Goal: Task Accomplishment & Management: Use online tool/utility

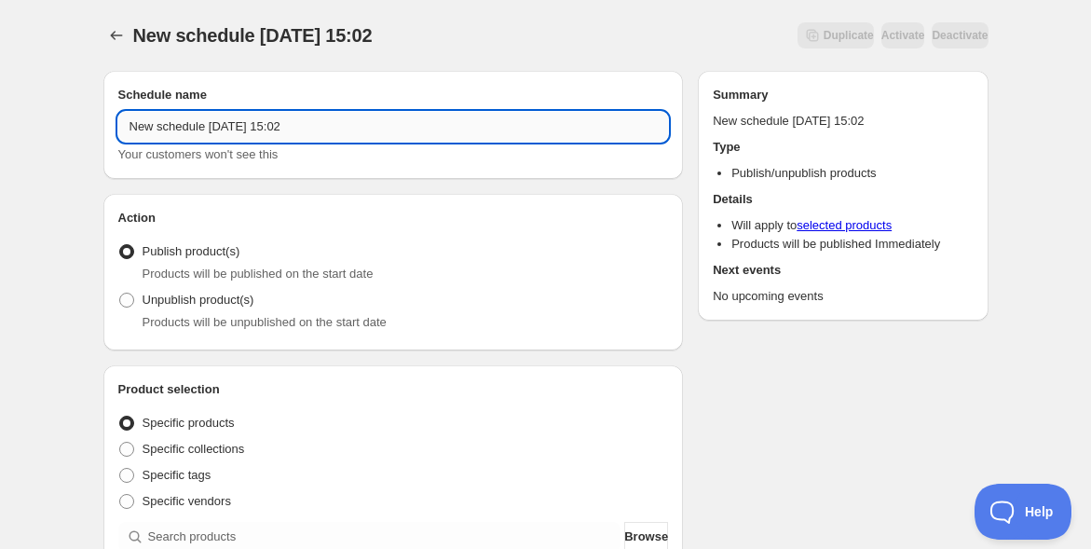
click at [239, 117] on input "New schedule [DATE] 15:02" at bounding box center [393, 127] width 551 height 30
paste input "11/6博多アーカイブ"
type input "11/6博多アーカイブ"
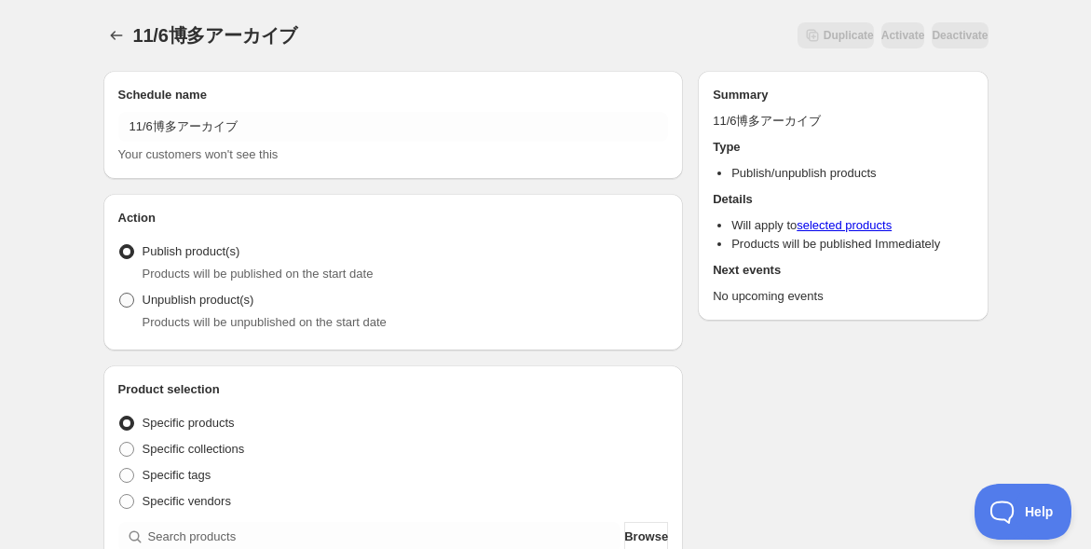
click at [125, 298] on span at bounding box center [126, 300] width 15 height 15
click at [120, 294] on input "Unpublish product(s)" at bounding box center [119, 293] width 1 height 1
radio input "true"
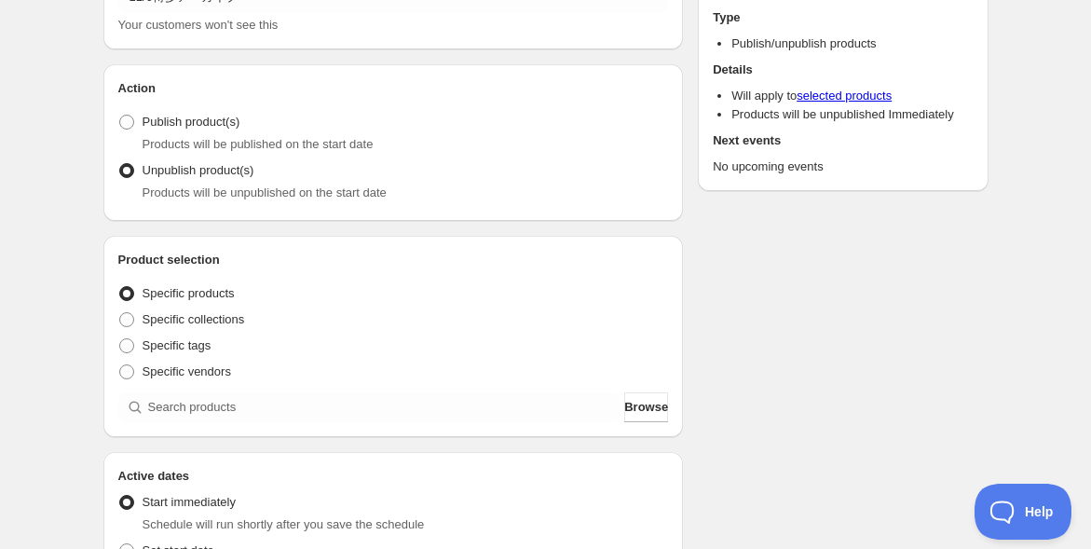
scroll to position [207, 0]
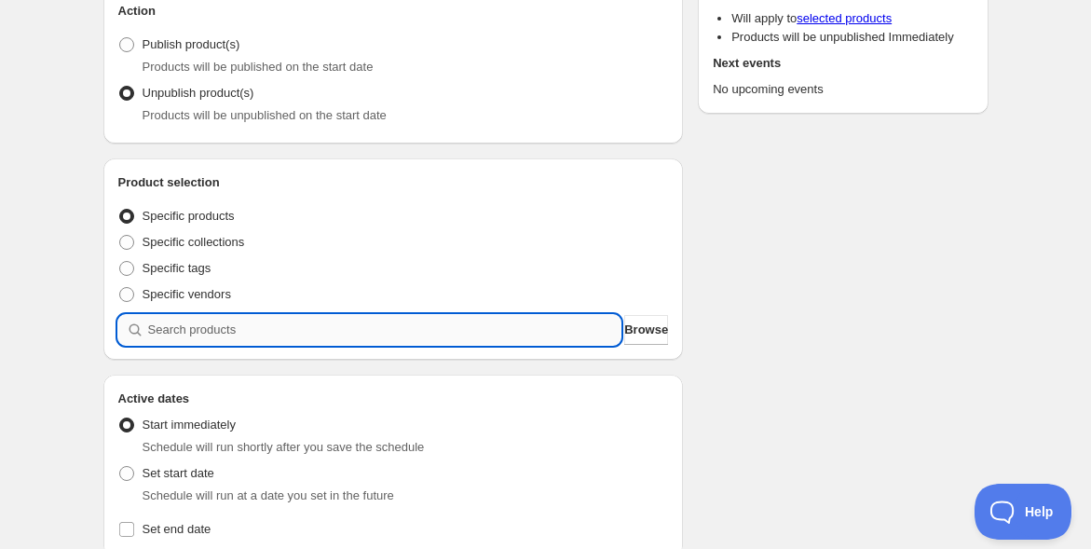
click at [154, 334] on input "search" at bounding box center [384, 330] width 473 height 30
paste input "11/6(木)意識進化を加速させ"現実を動かす!"心と身体の岩戸開き体験会＠[GEOGRAPHIC_DATA]"
type input "11/6(木)意識進化を加速させ"現実を動かす!"心と身体の岩戸開き体験会＠[GEOGRAPHIC_DATA]"
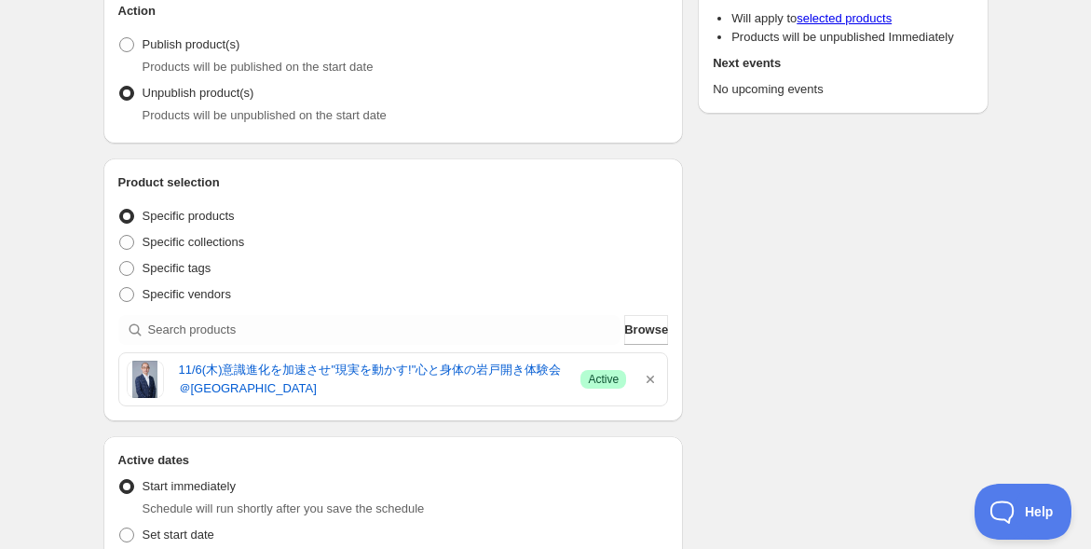
click at [81, 368] on div "11/6博多アーカイブ. This page is ready 11/6博多アーカイブ Duplicate Activate Deactivate More …" at bounding box center [546, 513] width 930 height 1441
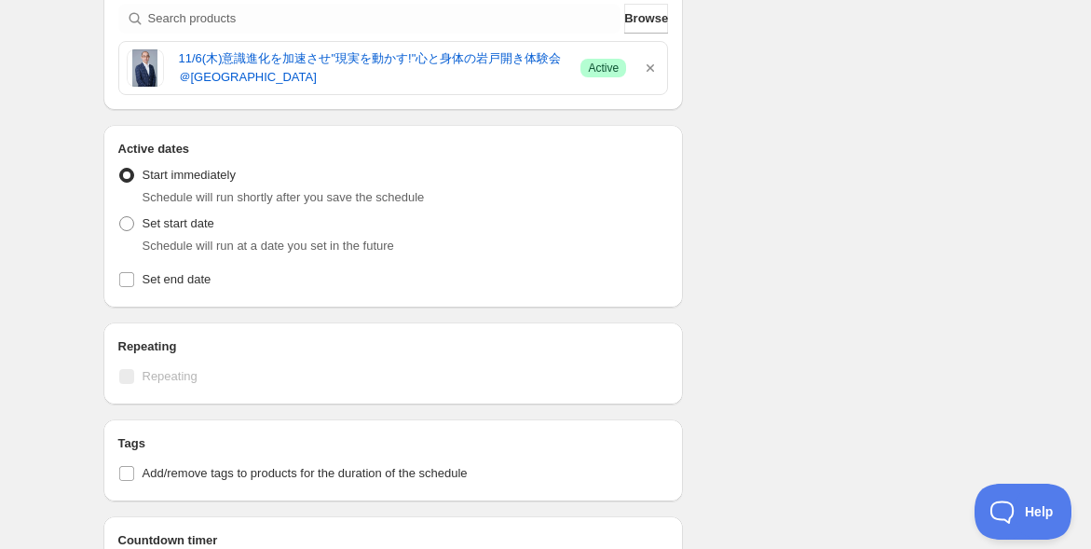
scroll to position [621, 0]
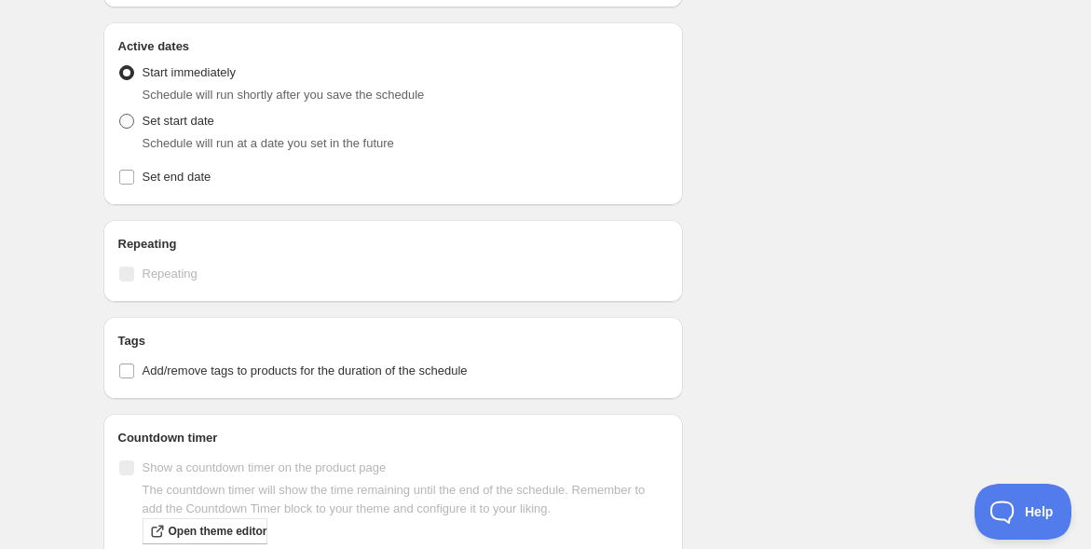
click at [119, 124] on span at bounding box center [126, 121] width 15 height 15
click at [119, 115] on input "Set start date" at bounding box center [119, 114] width 1 height 1
radio input "true"
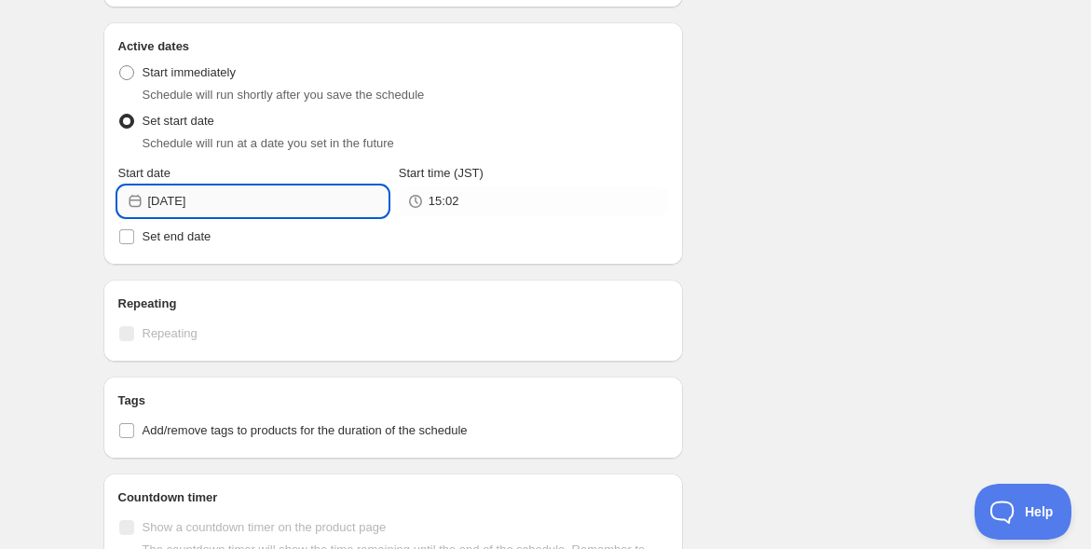
click at [257, 201] on input "[DATE]" at bounding box center [268, 201] width 240 height 30
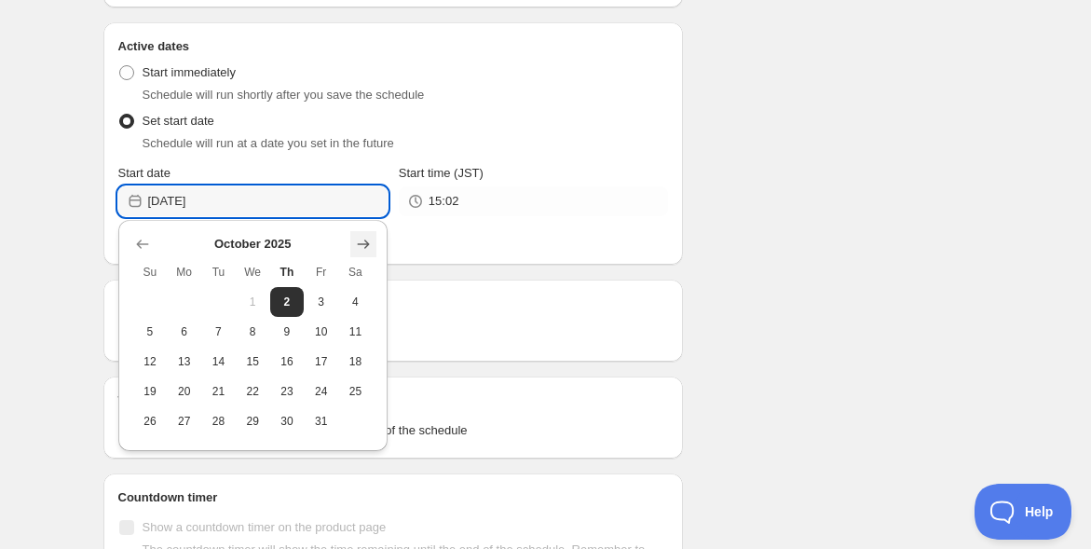
click at [362, 243] on icon "Show next month, November 2025" at bounding box center [363, 244] width 12 height 9
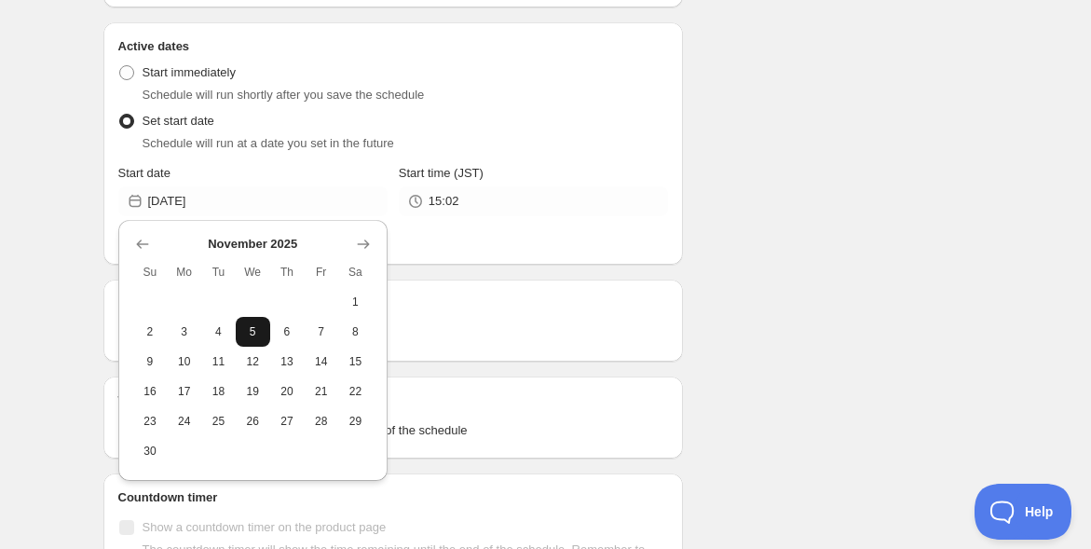
click at [263, 336] on button "5" at bounding box center [253, 332] width 34 height 30
type input "[DATE]"
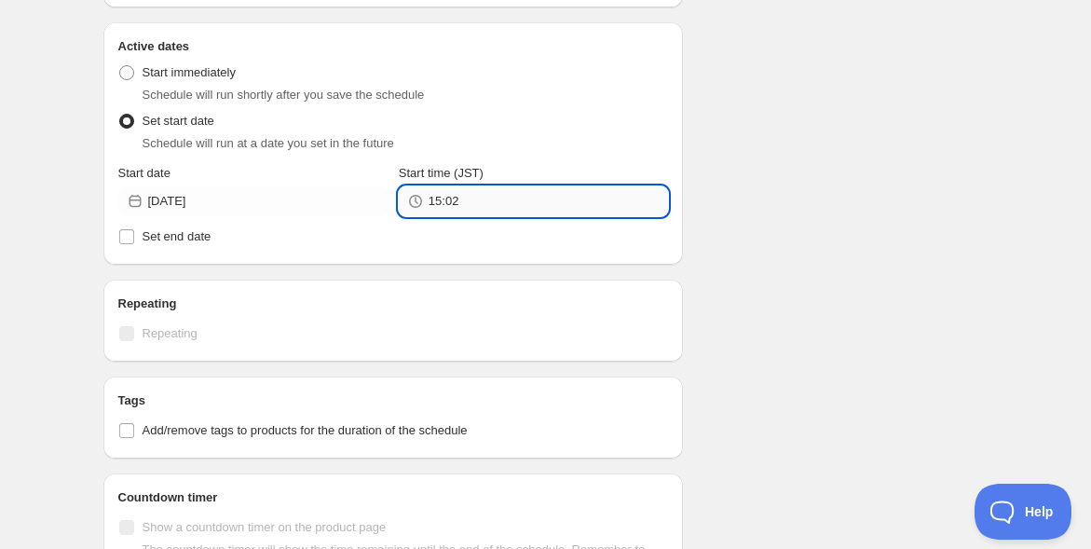
click at [538, 200] on input "15:02" at bounding box center [549, 201] width 240 height 30
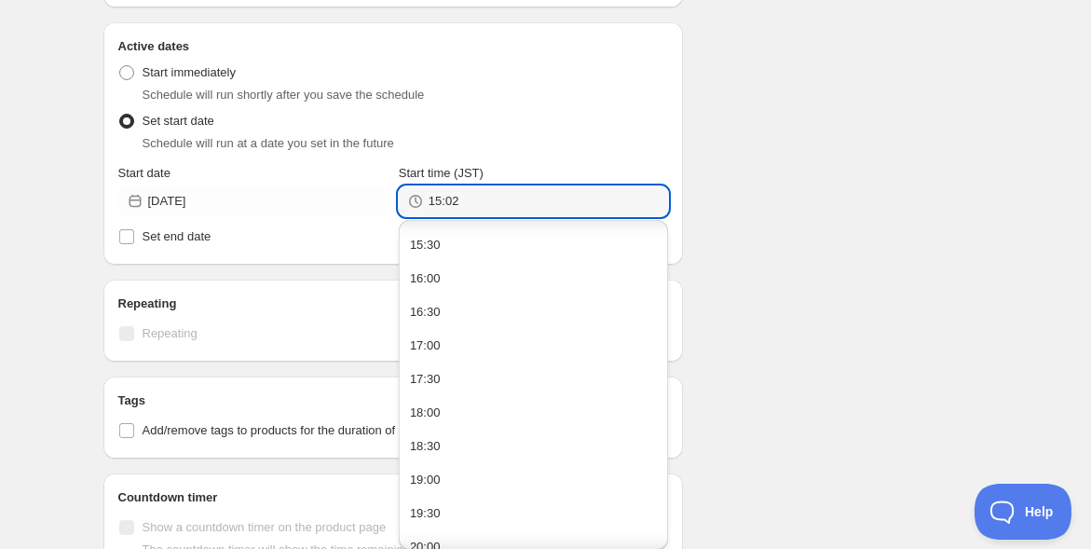
scroll to position [1139, 0]
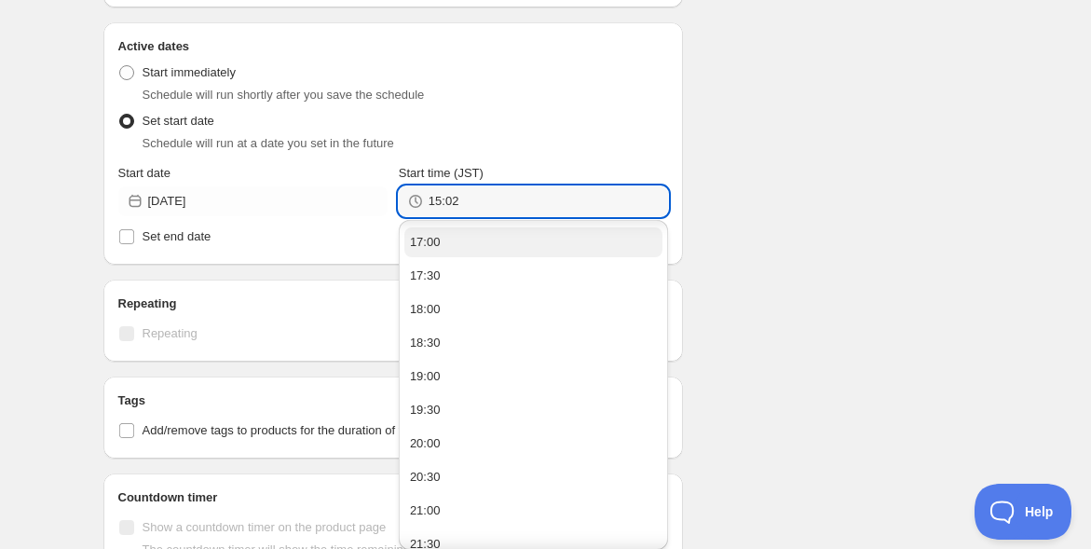
click at [525, 250] on button "17:00" at bounding box center [534, 242] width 258 height 30
type input "17:00"
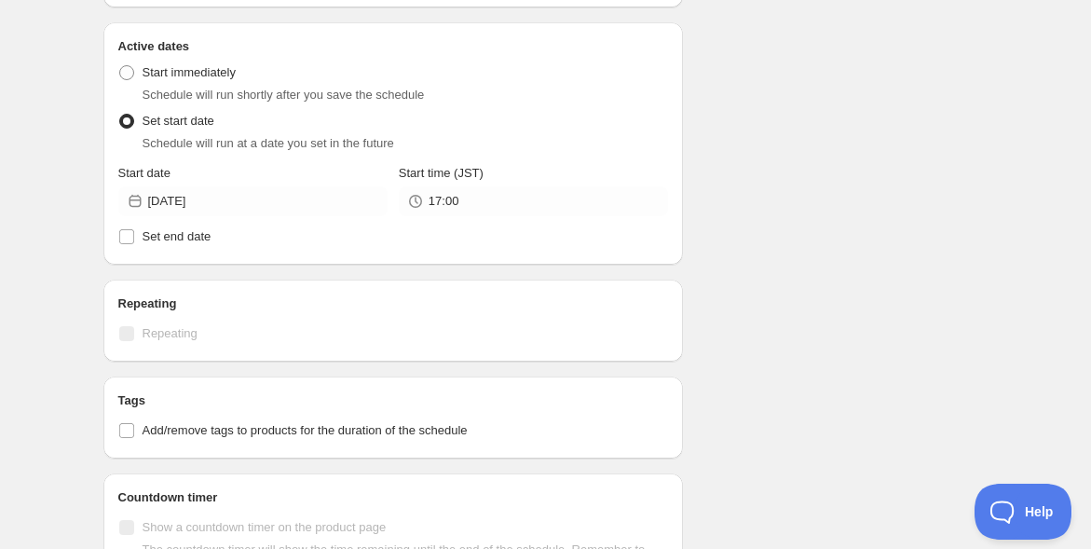
click at [820, 254] on div "Schedule name 11/6博多アーカイブ Your customers won't see this Action Action Publish p…" at bounding box center [539, 157] width 900 height 1445
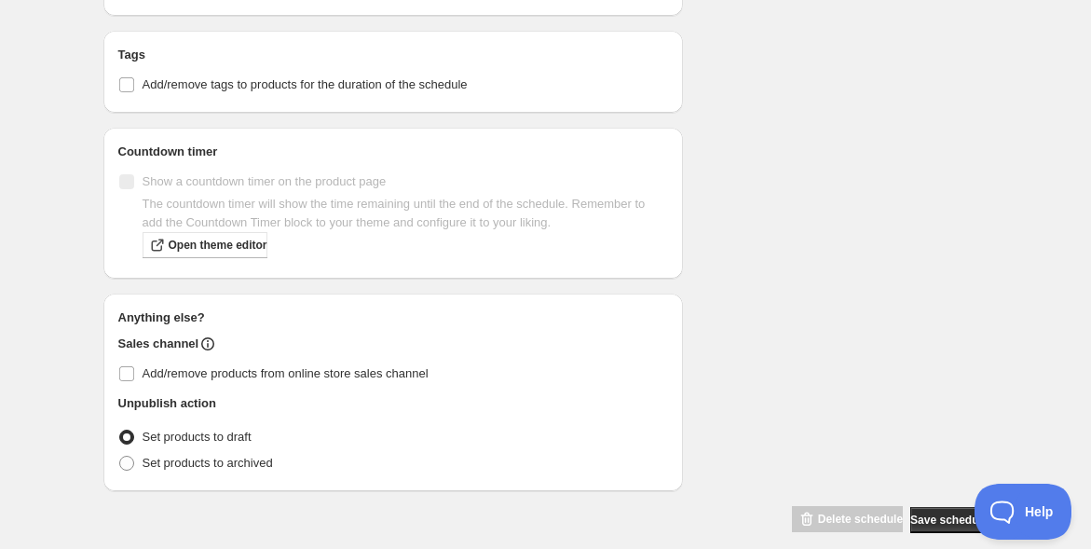
scroll to position [985, 0]
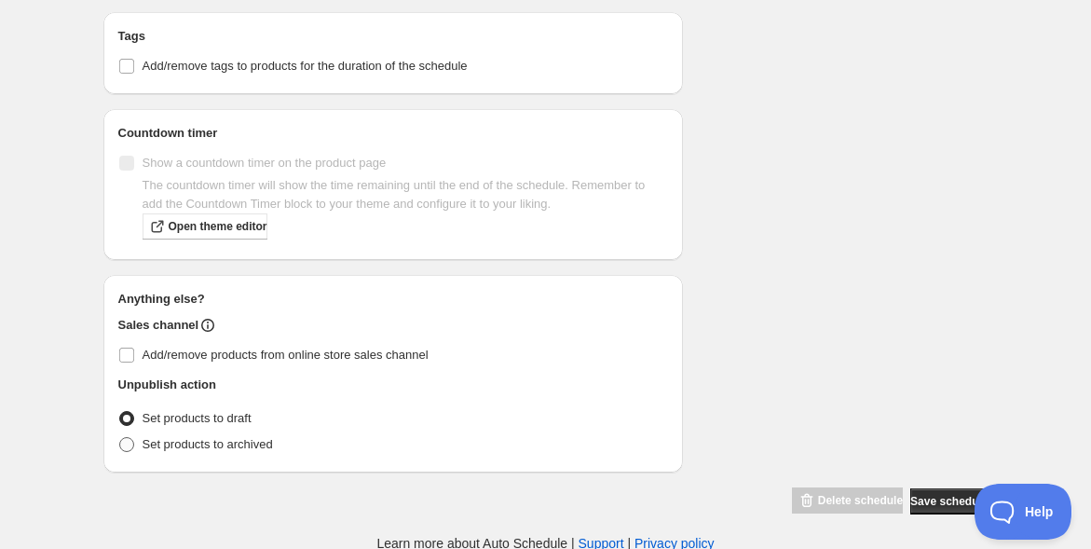
click at [191, 443] on span "Set products to archived" at bounding box center [208, 444] width 130 height 14
click at [120, 438] on input "Set products to archived" at bounding box center [119, 437] width 1 height 1
radio input "true"
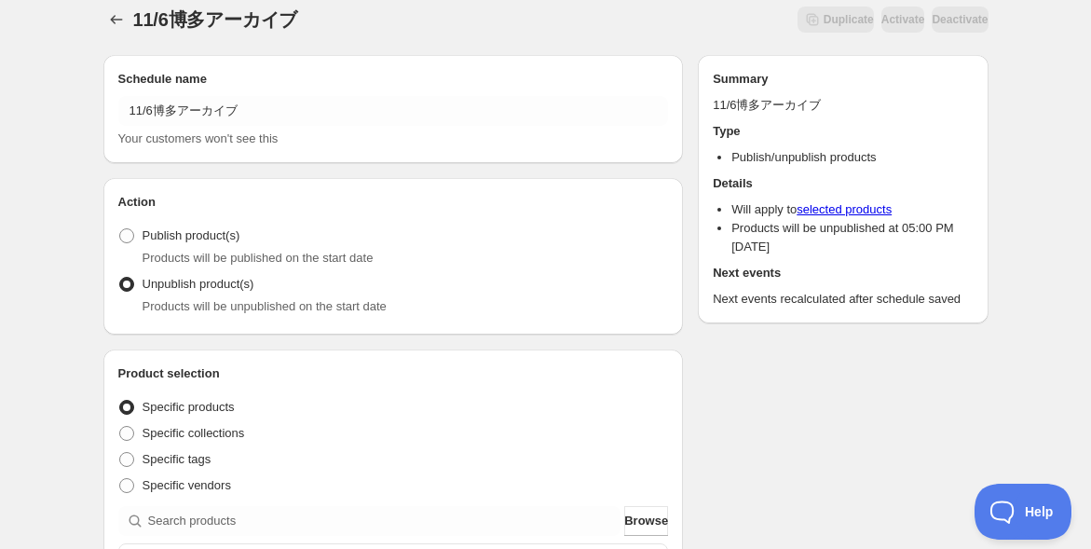
scroll to position [0, 0]
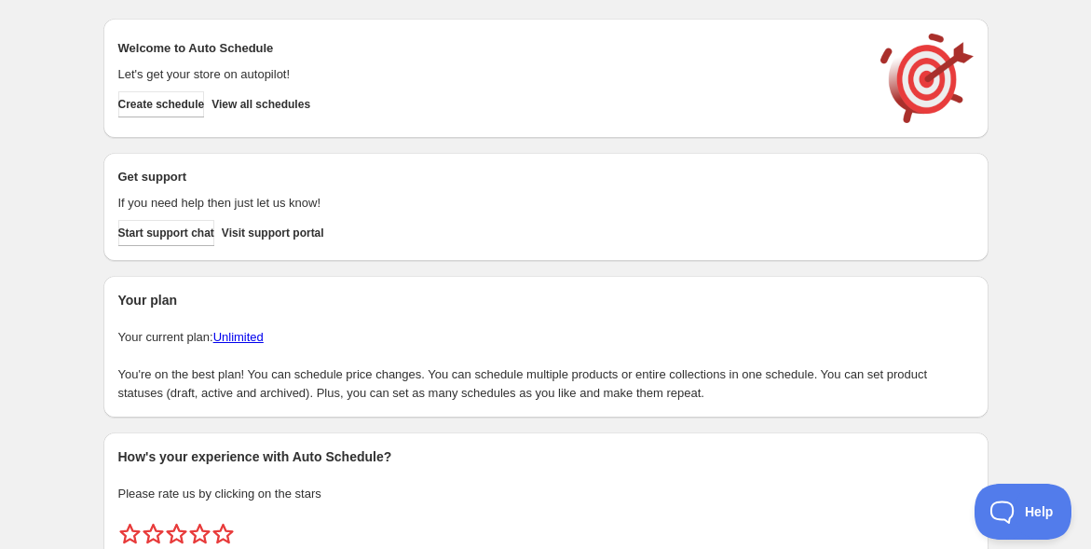
click at [7, 334] on div "Create schedule Help & support Cancel Discount prices Schedule a discount, sale…" at bounding box center [545, 312] width 1091 height 624
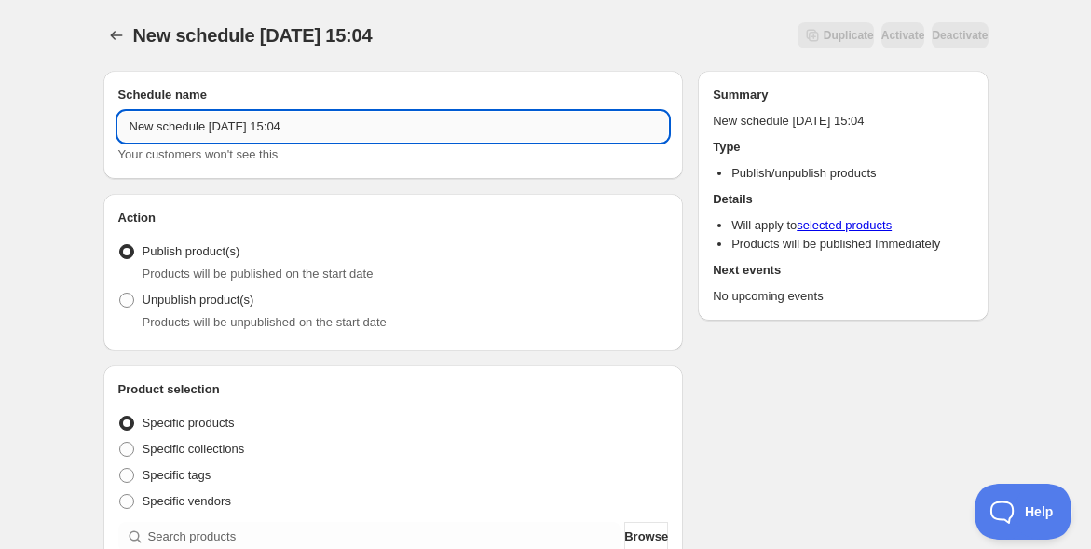
click at [341, 120] on input "New schedule [DATE] 15:04" at bounding box center [393, 127] width 551 height 30
paste input "11/7[PERSON_NAME]"
type input "11/7[PERSON_NAME]"
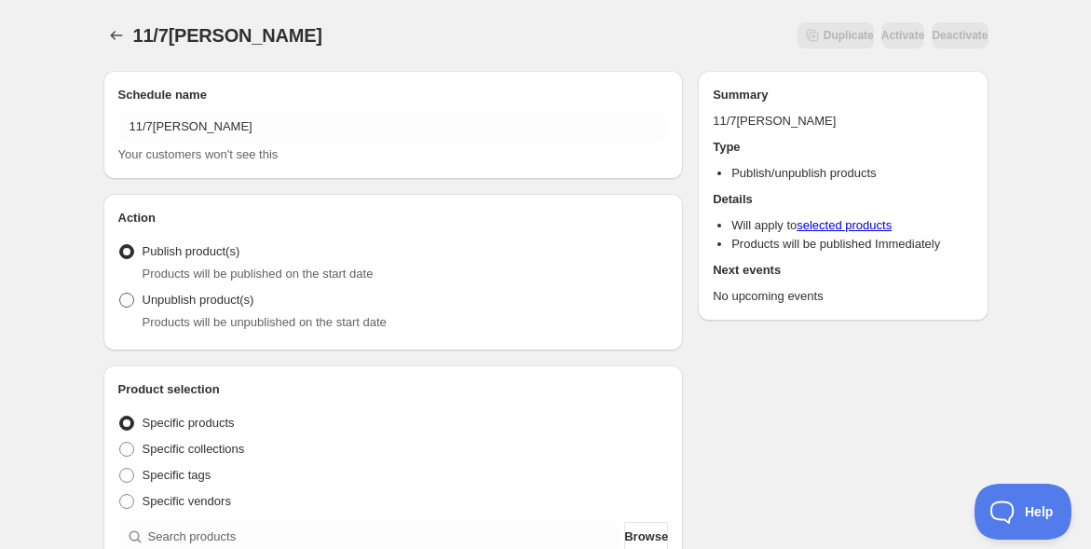
click at [126, 300] on span at bounding box center [126, 300] width 15 height 15
click at [120, 294] on input "Unpublish product(s)" at bounding box center [119, 293] width 1 height 1
radio input "true"
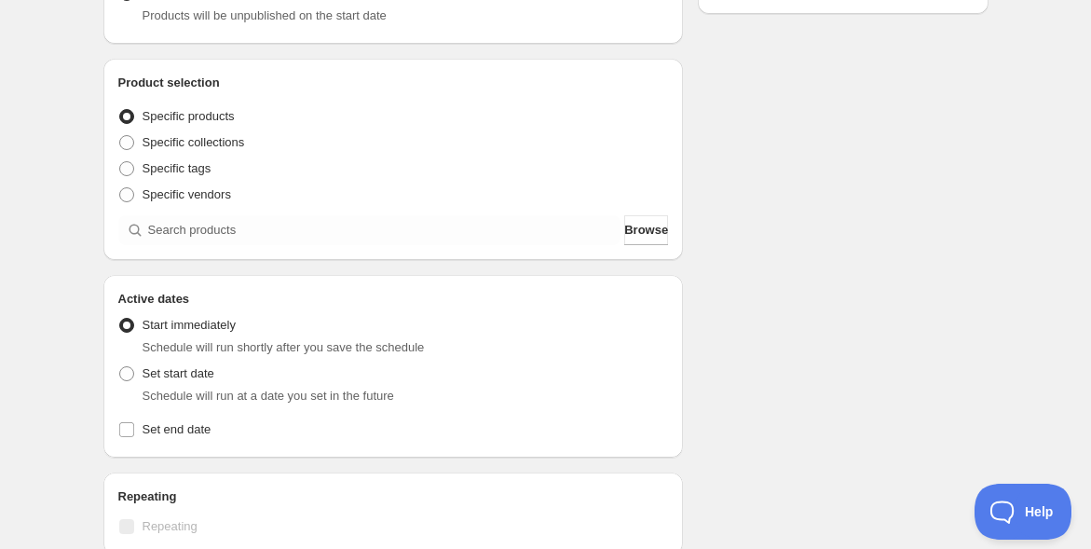
scroll to position [310, 0]
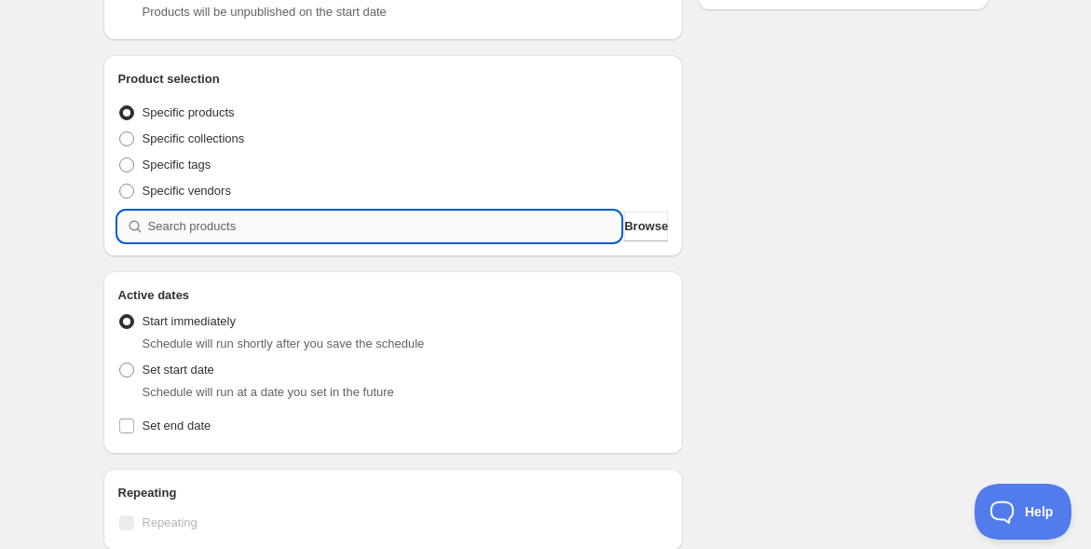
click at [229, 231] on input "search" at bounding box center [384, 227] width 473 height 30
paste input "search"
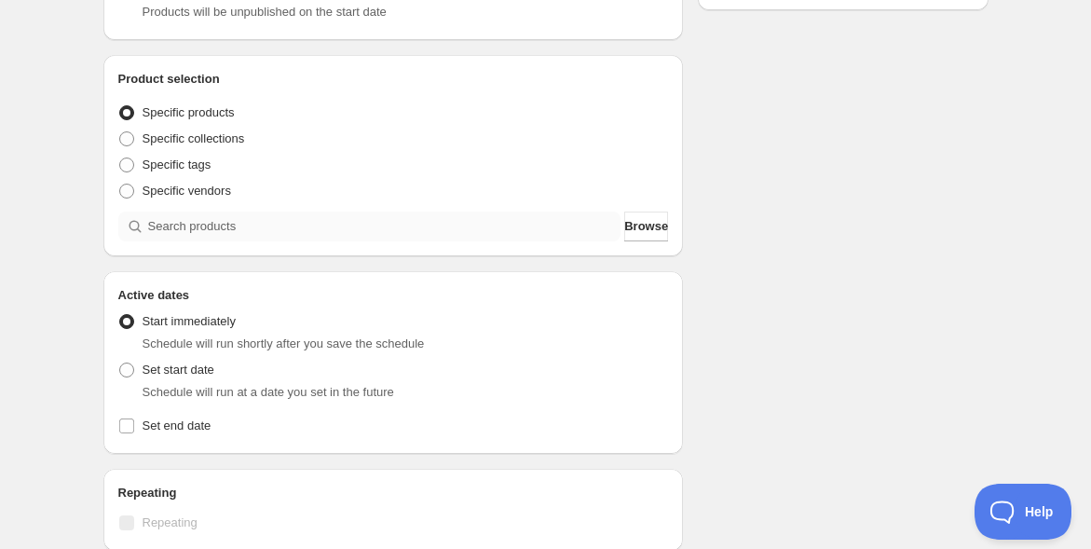
scroll to position [0, 0]
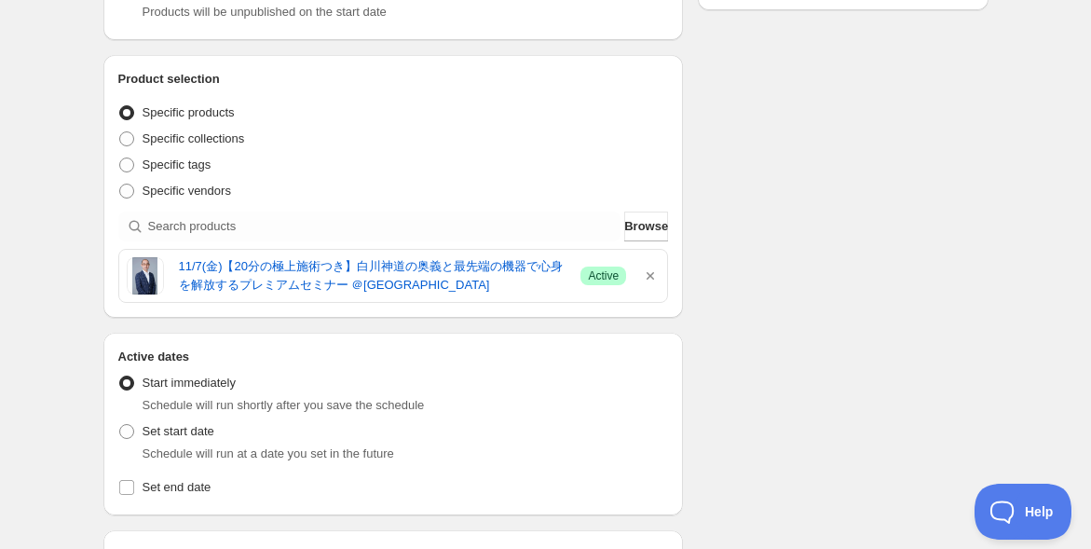
drag, startPoint x: 247, startPoint y: 440, endPoint x: 226, endPoint y: 437, distance: 21.6
click at [245, 440] on div "Set start date Schedule will run at a date you set in the future" at bounding box center [393, 440] width 551 height 45
click at [199, 438] on span "Set start date" at bounding box center [179, 431] width 72 height 19
click at [120, 425] on input "Set start date" at bounding box center [119, 424] width 1 height 1
radio input "true"
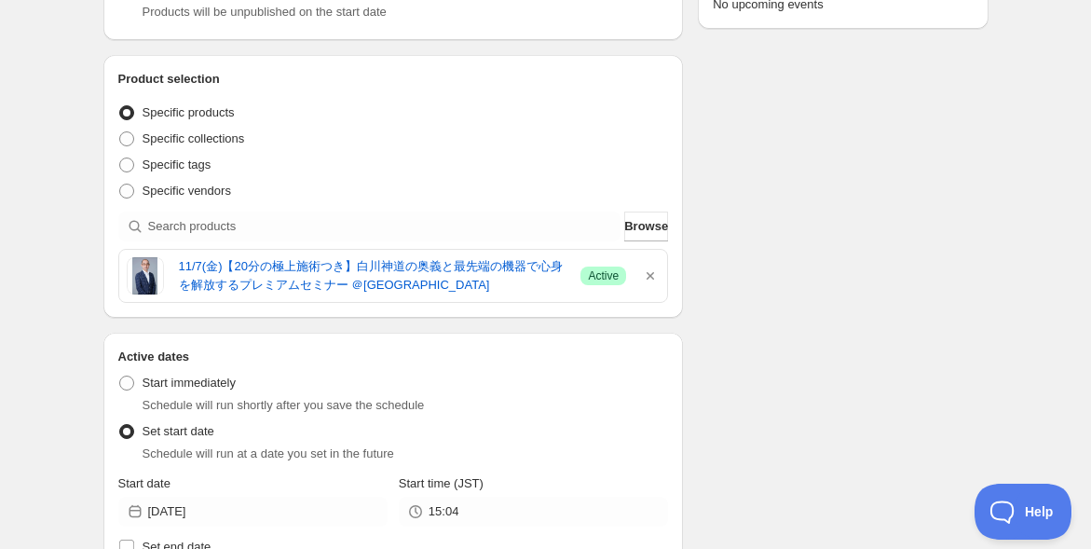
click at [67, 425] on div "11/7[PERSON_NAME]. This page is ready 11/7小倉アーカイブ Duplicate Activate Deactivate…" at bounding box center [545, 459] width 1091 height 1538
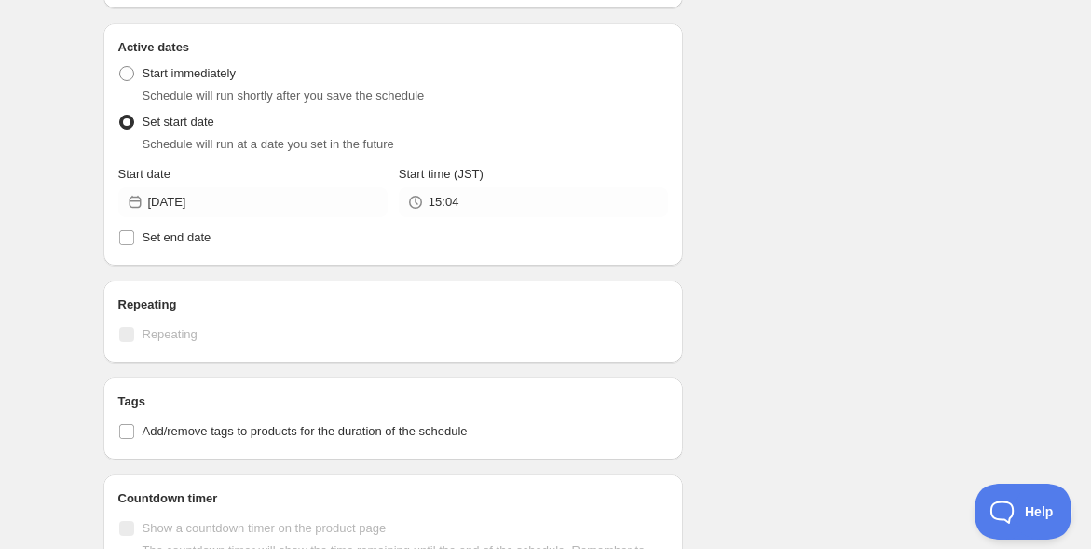
scroll to position [621, 0]
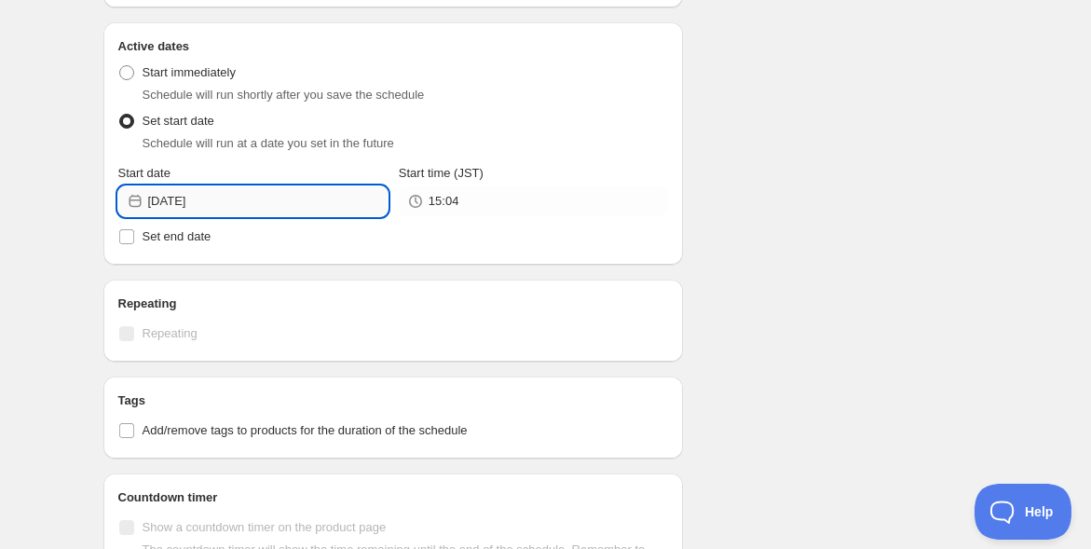
click at [238, 208] on input "[DATE]" at bounding box center [268, 201] width 240 height 30
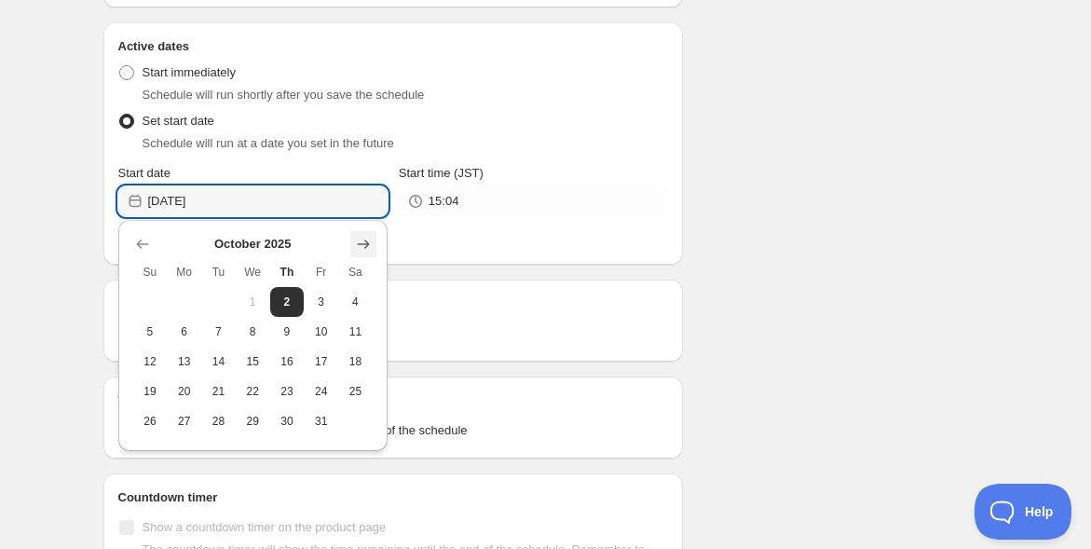
click at [357, 244] on icon "Show next month, November 2025" at bounding box center [363, 244] width 19 height 19
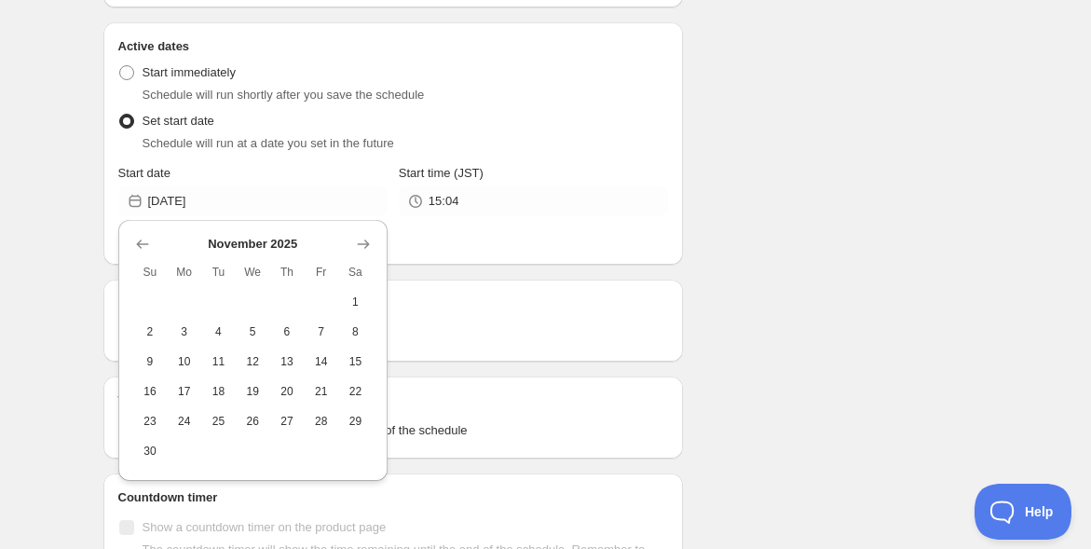
drag, startPoint x: 274, startPoint y: 333, endPoint x: 306, endPoint y: 307, distance: 41.1
click at [275, 333] on button "6" at bounding box center [287, 332] width 34 height 30
type input "[DATE]"
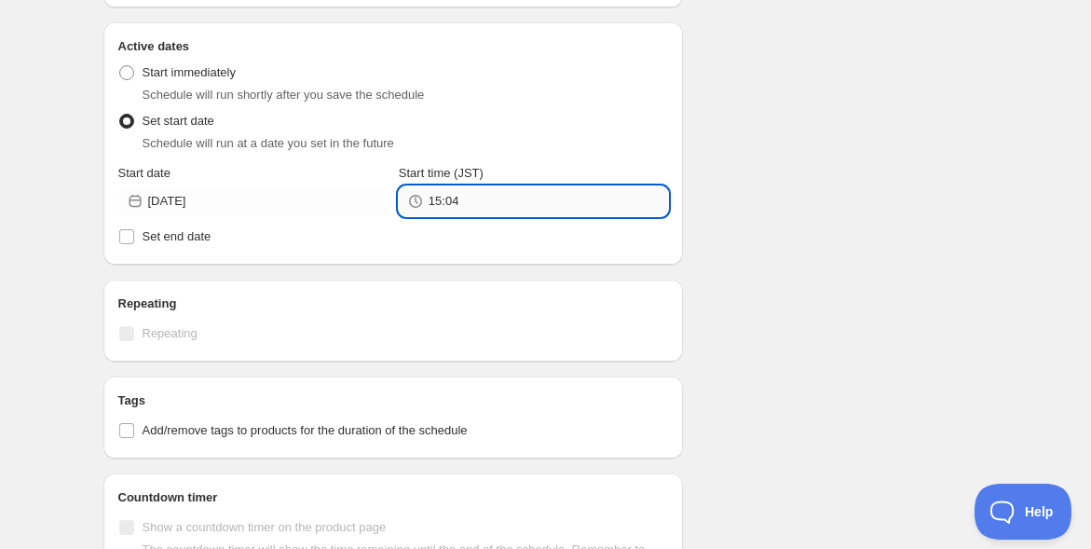
click at [524, 200] on input "15:04" at bounding box center [549, 201] width 240 height 30
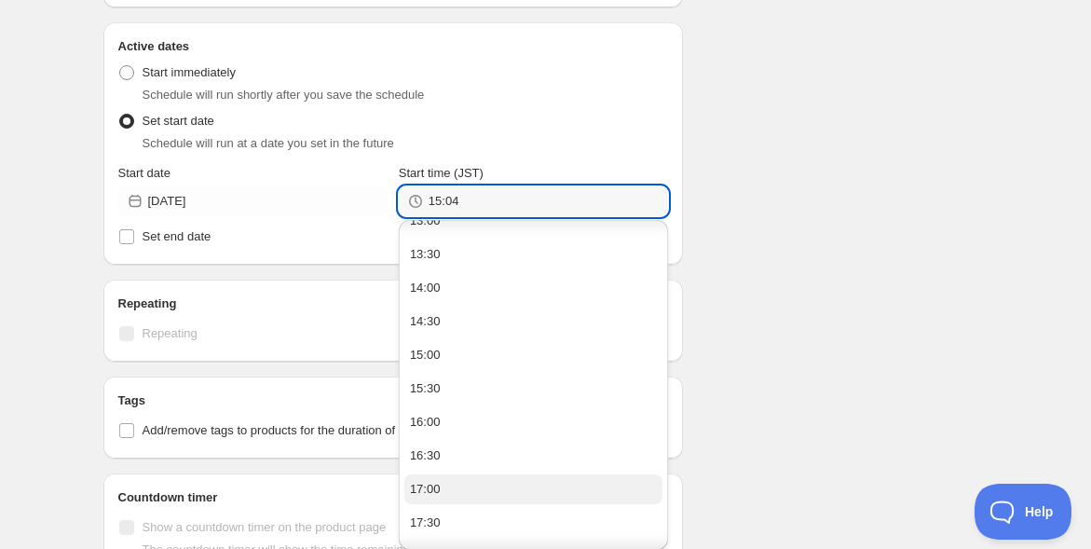
scroll to position [1035, 0]
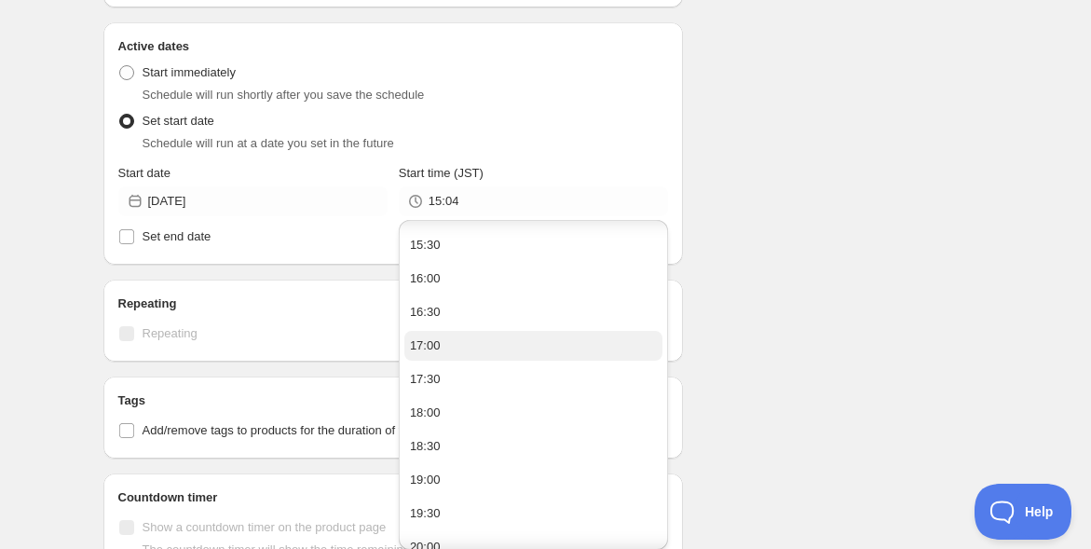
click at [538, 345] on button "17:00" at bounding box center [534, 346] width 258 height 30
type input "17:00"
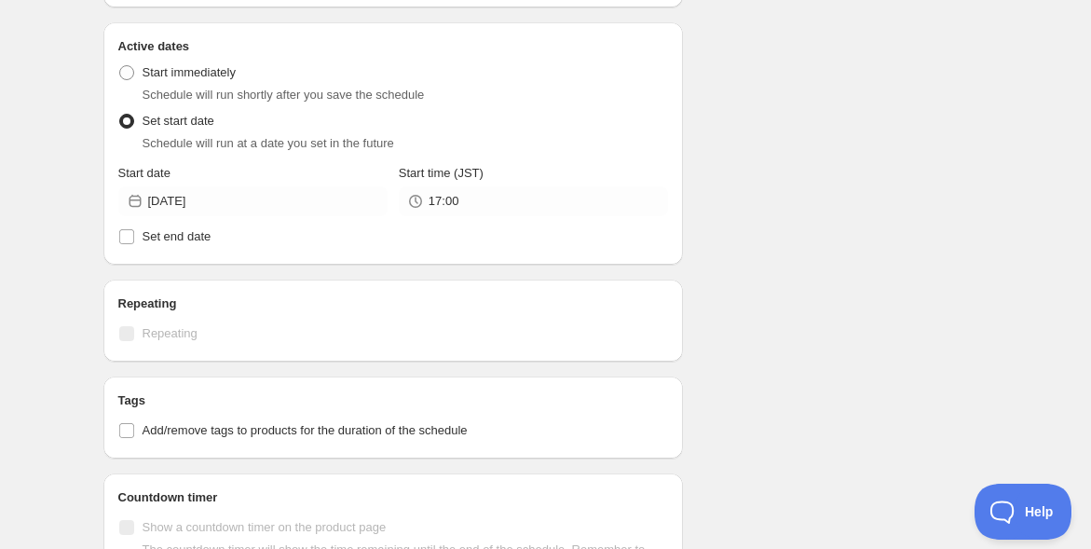
click at [910, 280] on div "Schedule name 11/7小倉アーカイブ Your customers won't see this Action Action Publish p…" at bounding box center [539, 157] width 900 height 1445
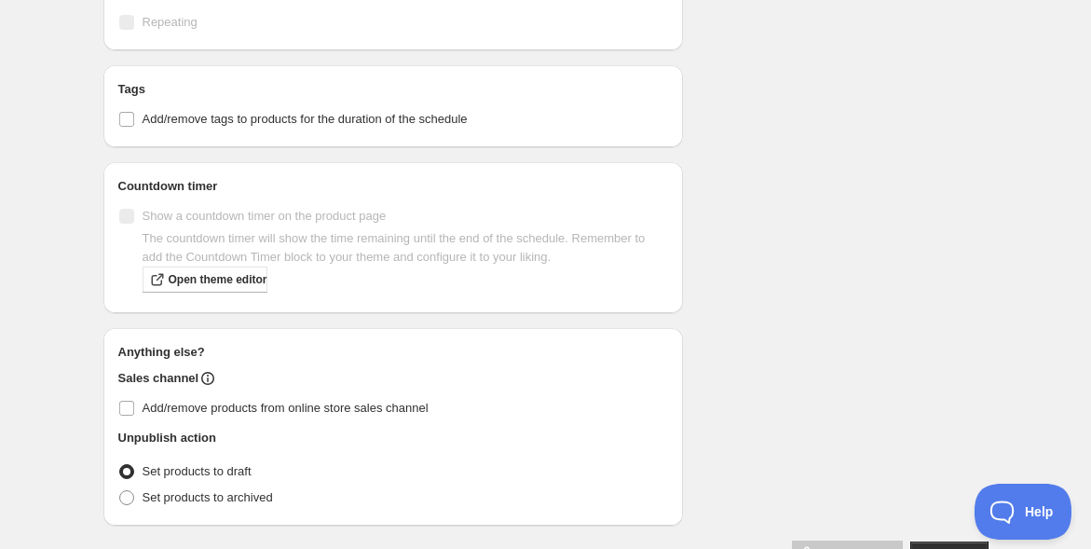
scroll to position [985, 0]
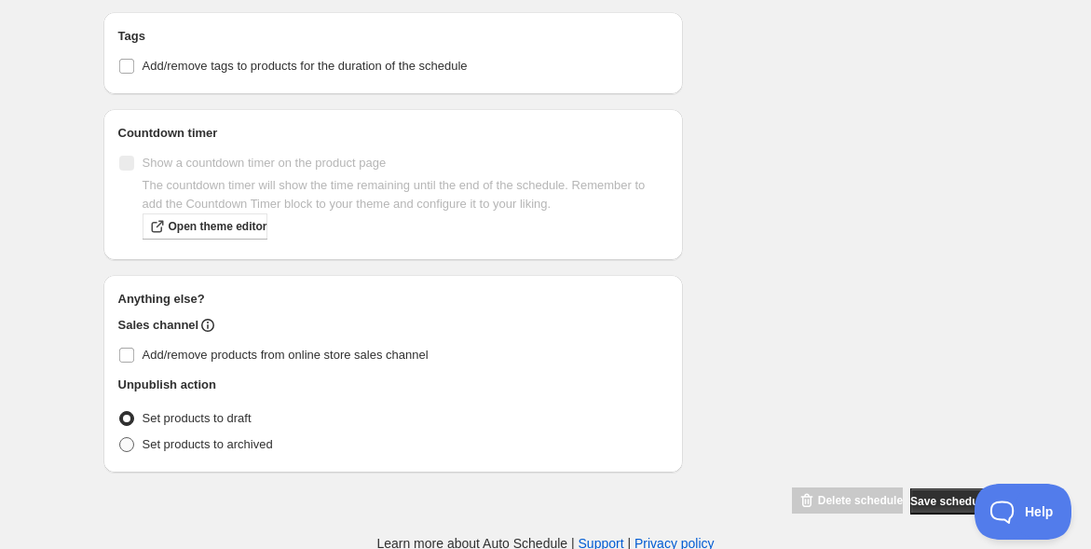
click at [220, 440] on span "Set products to archived" at bounding box center [208, 444] width 130 height 14
click at [120, 438] on input "Set products to archived" at bounding box center [119, 437] width 1 height 1
radio input "true"
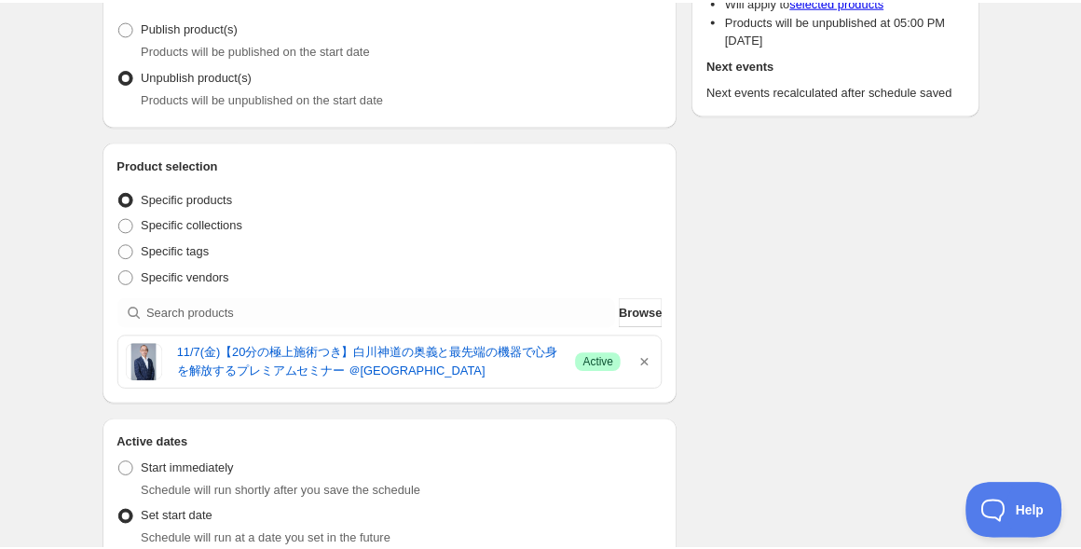
scroll to position [0, 0]
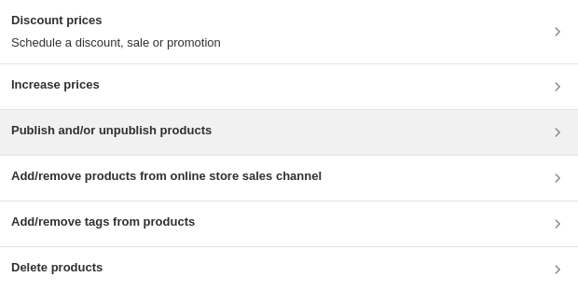
click at [334, 134] on div "Publish and/or unpublish products" at bounding box center [288, 132] width 555 height 22
click at [350, 126] on div "Publish and/or unpublish products" at bounding box center [288, 132] width 555 height 22
